Goal: Find specific page/section: Find specific page/section

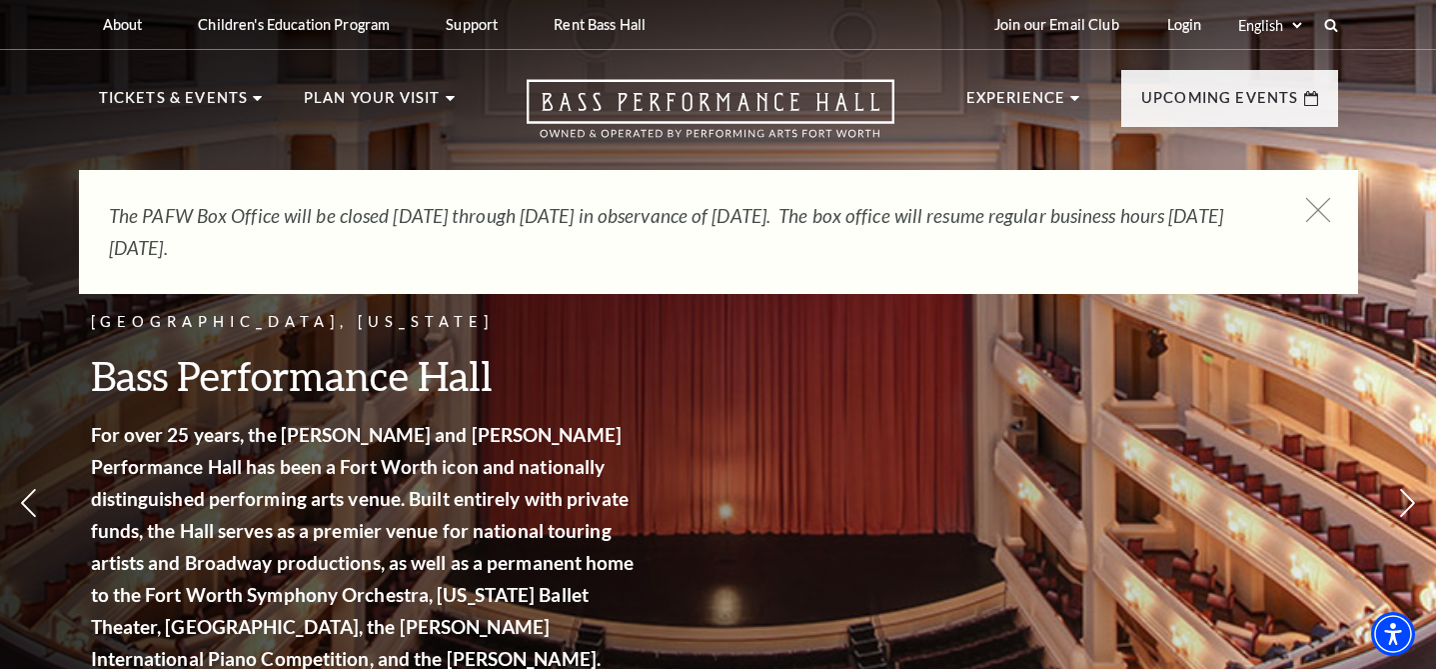
click at [1311, 212] on icon at bounding box center [1317, 210] width 25 height 25
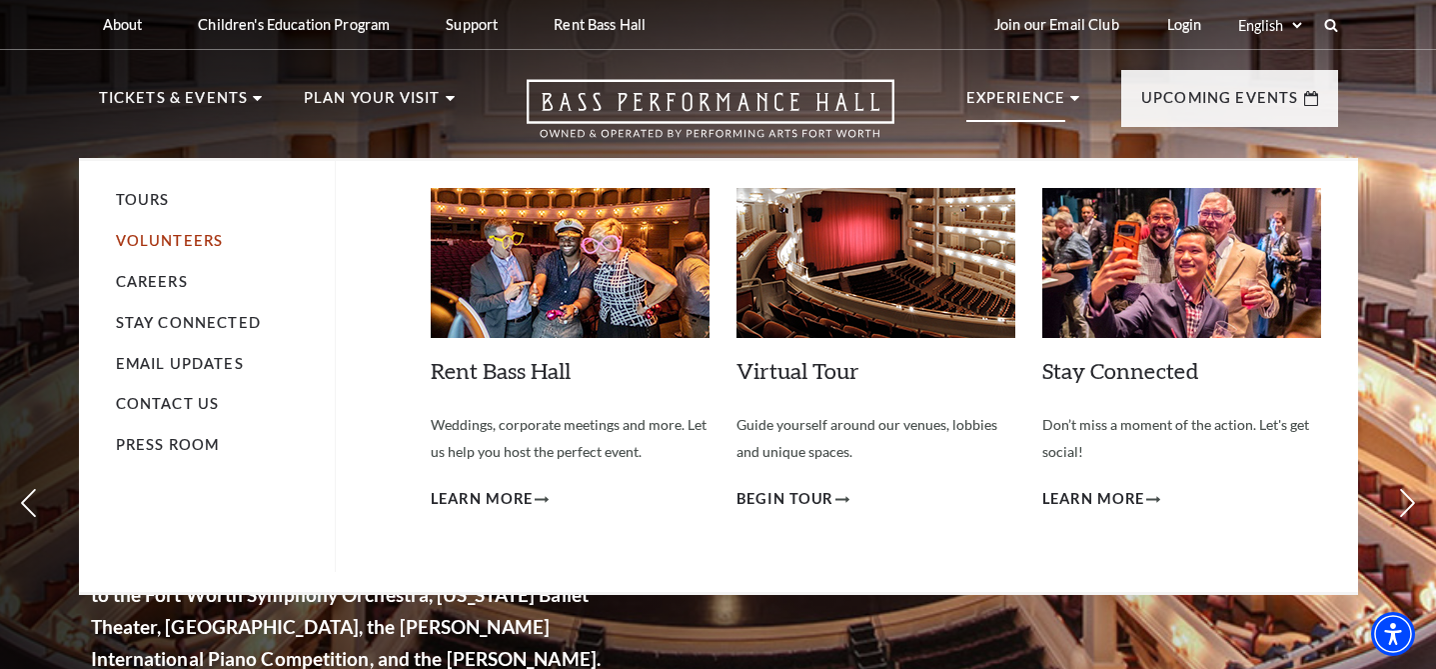
click at [176, 239] on link "Volunteers" at bounding box center [170, 240] width 108 height 17
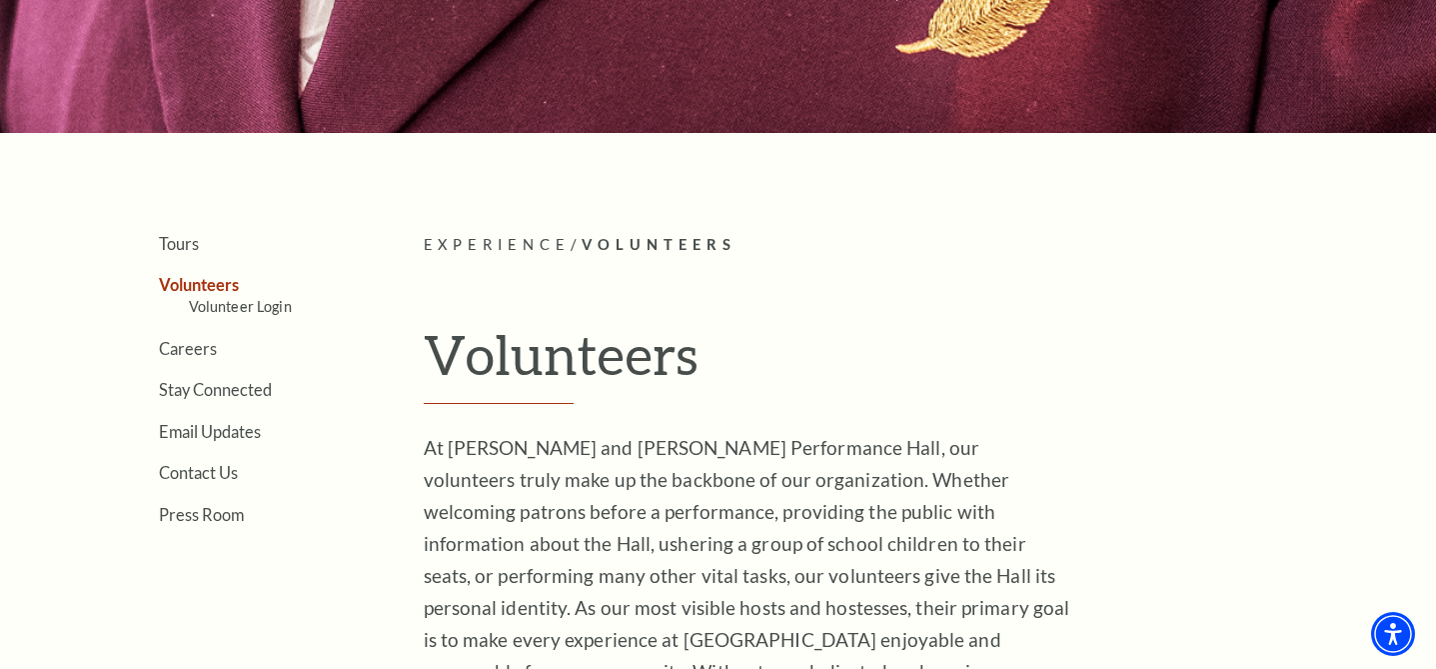
scroll to position [334, 0]
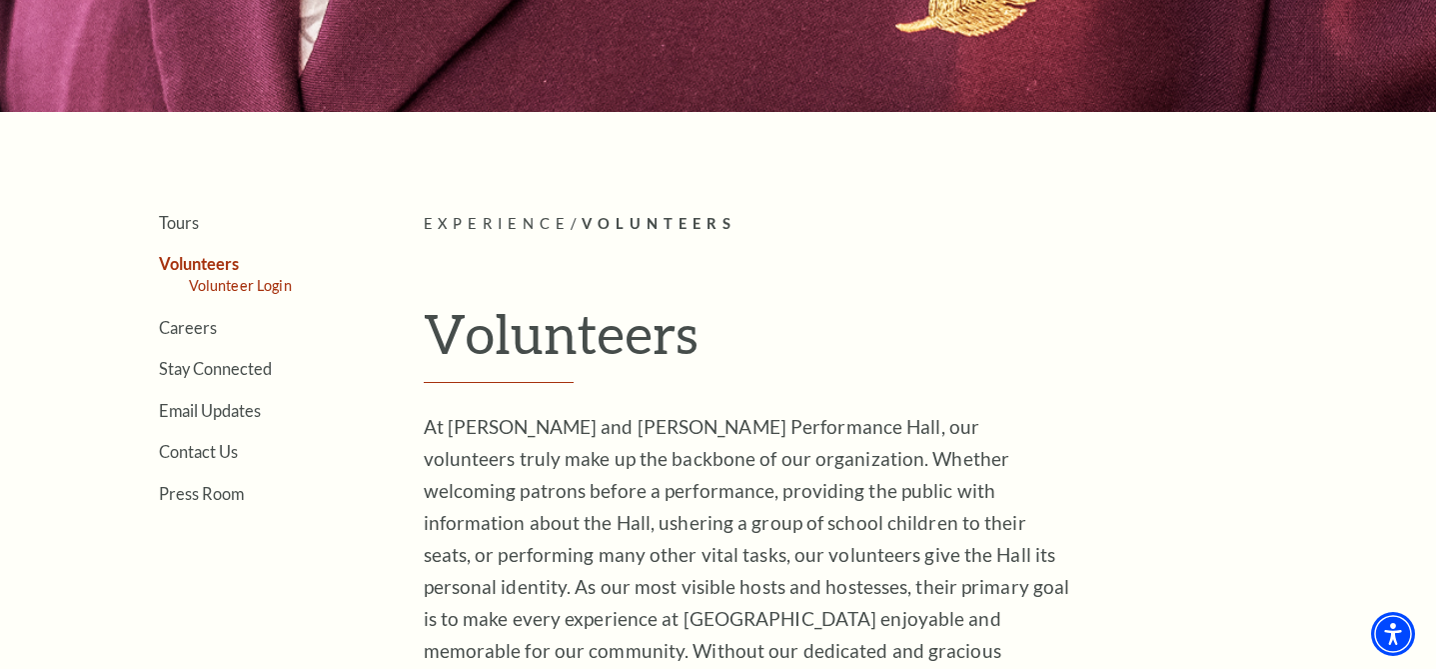
click at [237, 283] on link "Volunteer Login" at bounding box center [240, 285] width 103 height 17
